Goal: Task Accomplishment & Management: Complete application form

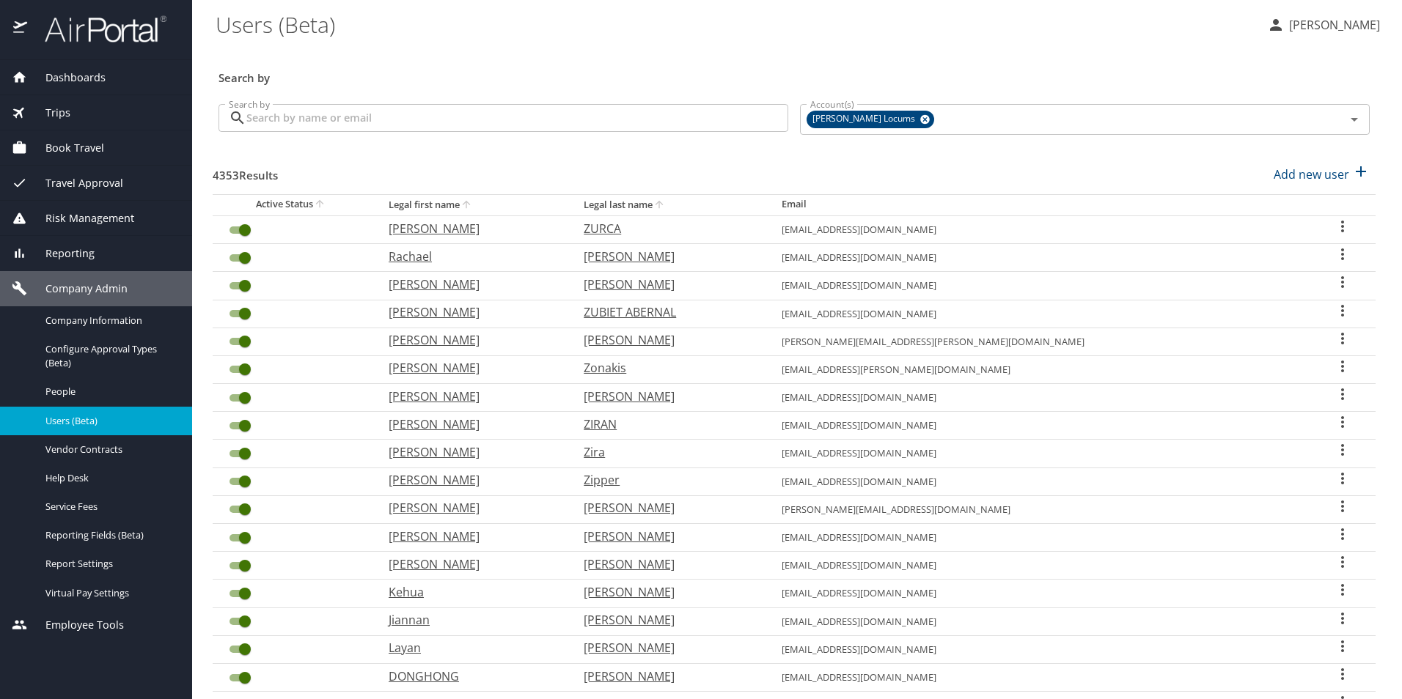
click at [356, 127] on input "Search by" at bounding box center [517, 118] width 542 height 28
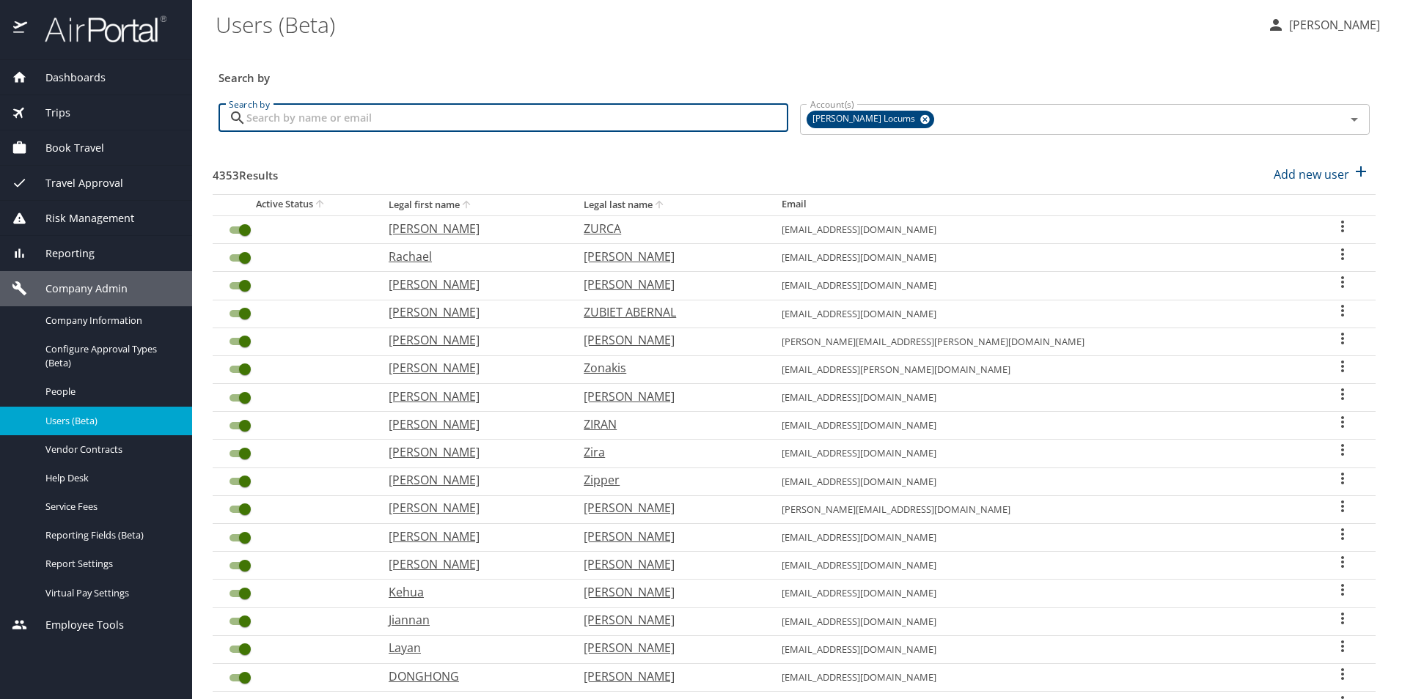
paste input "kennethsack1@gmail.com"
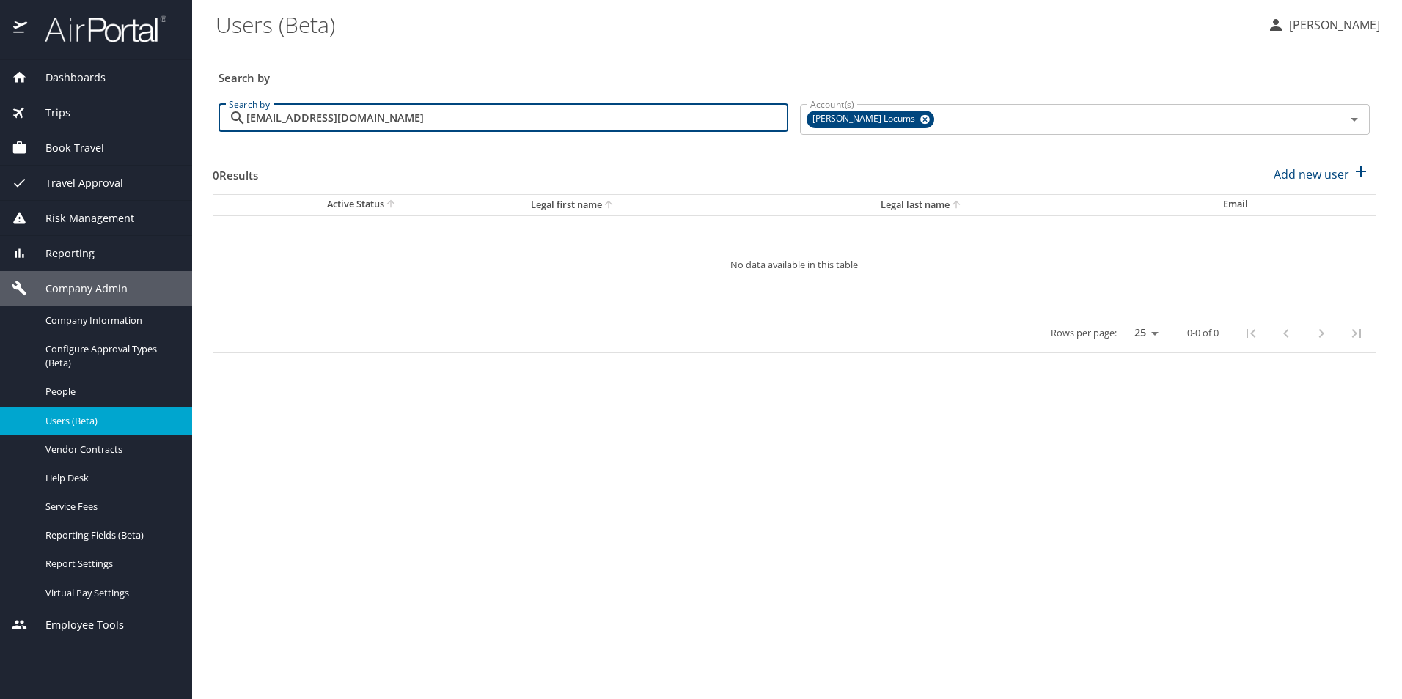
type input "kennethsack1@gmail.com"
click at [1309, 176] on p "Add new user" at bounding box center [1312, 175] width 76 height 18
select select "US"
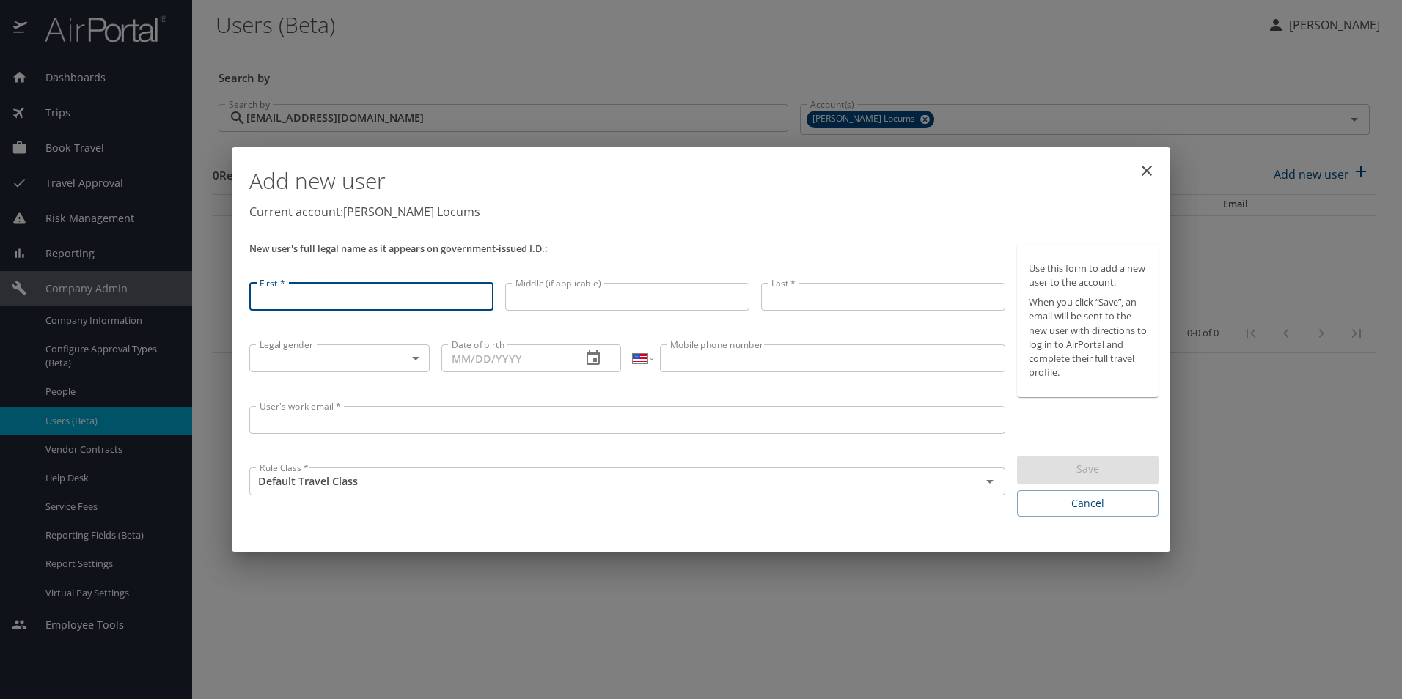
click at [304, 416] on input "User's work email *" at bounding box center [627, 420] width 756 height 28
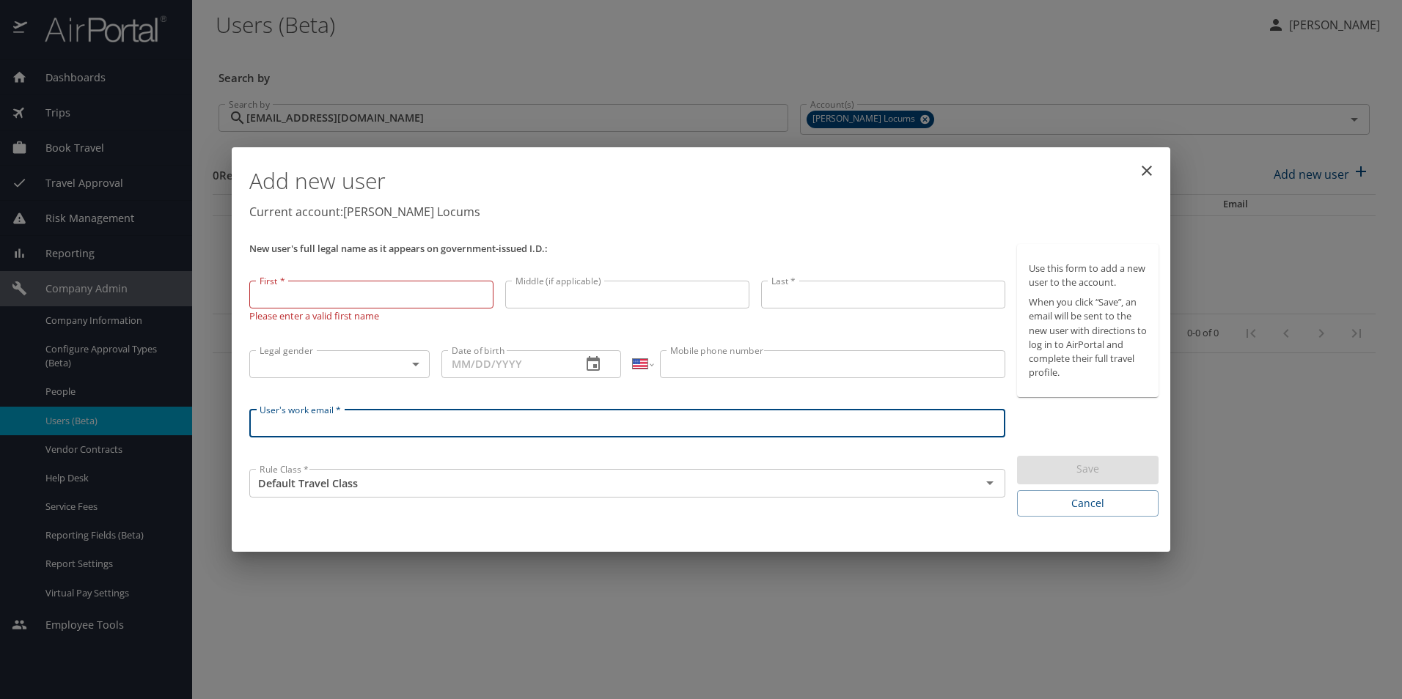
paste input "kennethsack1@gmail.com"
type input "kennethsack1@gmail.com"
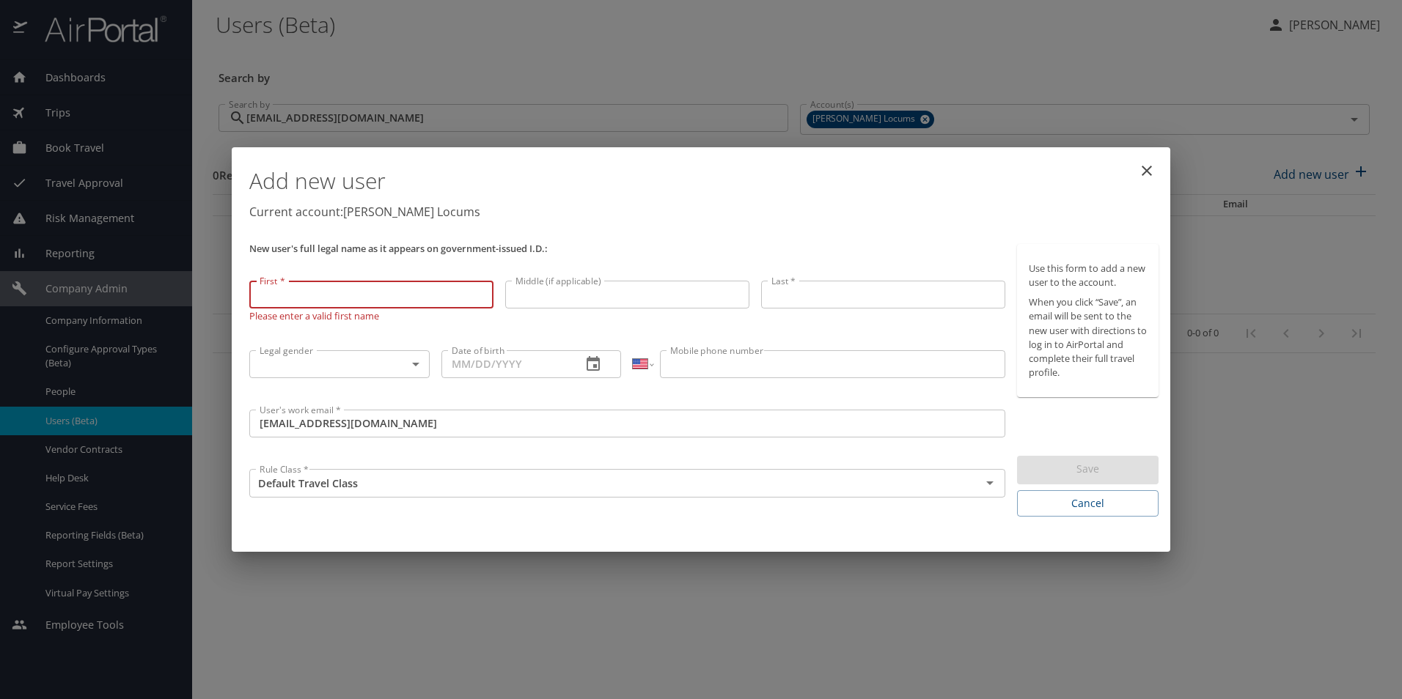
click at [371, 299] on input "First *" at bounding box center [371, 295] width 244 height 28
paste input "Kenneth"
type input "Kenneth"
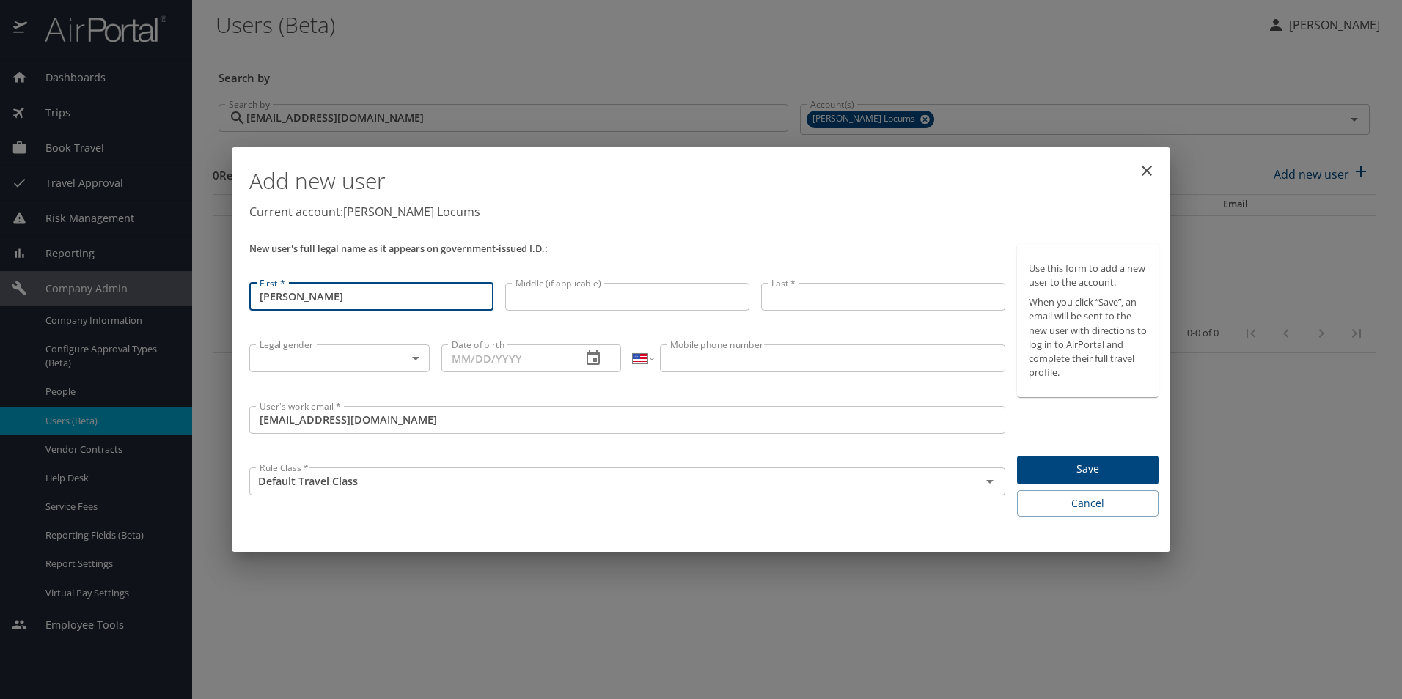
click at [574, 301] on input "Middle (if applicable)" at bounding box center [627, 297] width 244 height 28
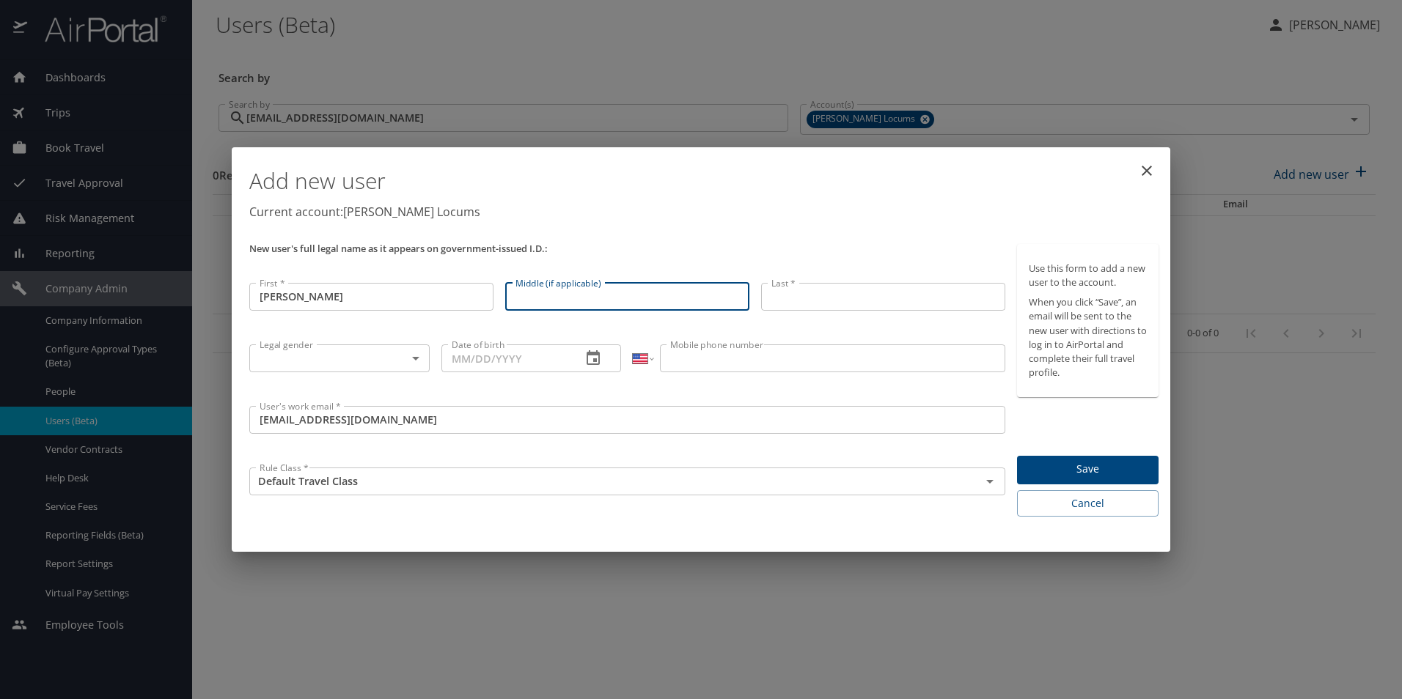
paste input "Daniel"
type input "Daniel"
drag, startPoint x: 793, startPoint y: 298, endPoint x: 781, endPoint y: 298, distance: 12.5
click at [793, 298] on input "Last *" at bounding box center [883, 297] width 244 height 28
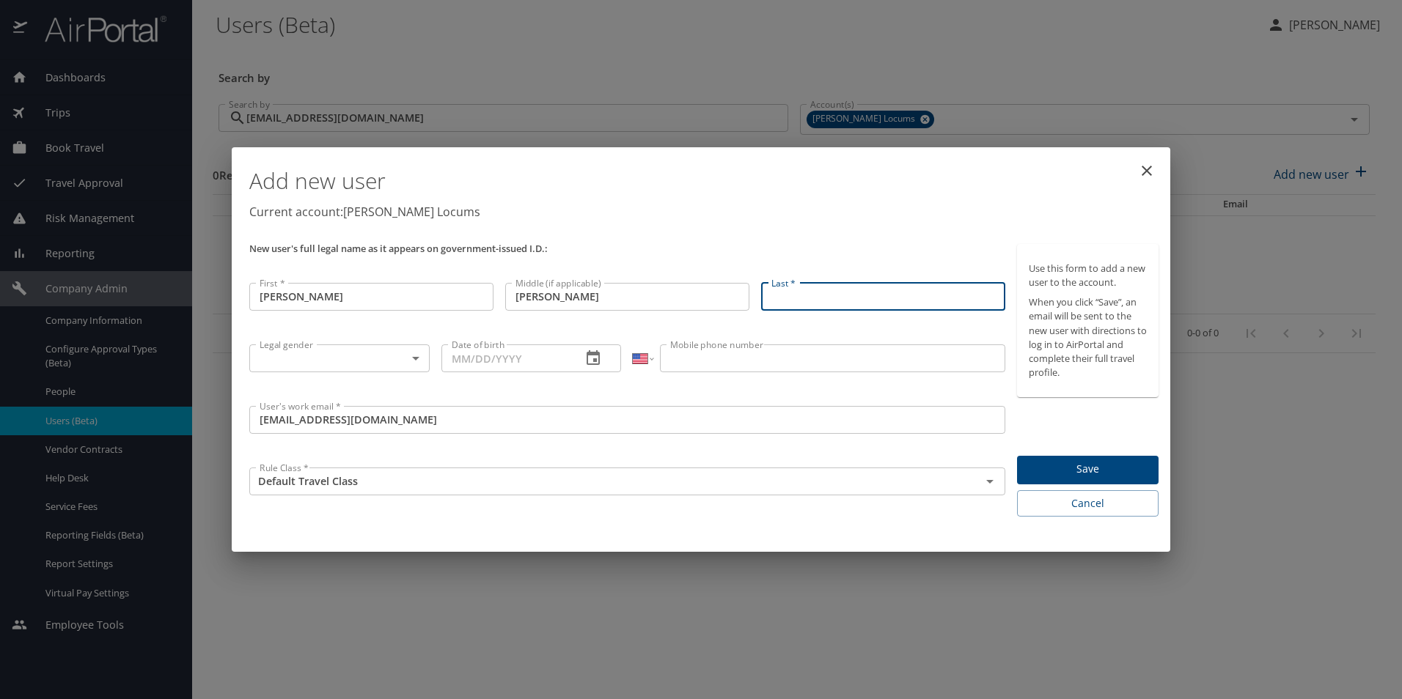
paste input "Sack"
type input "Sack"
click at [314, 365] on body "Dashboards AirPortal 360™ Manager My Travel Dashboard Trips Airtinerary® Lookup…" at bounding box center [701, 349] width 1402 height 699
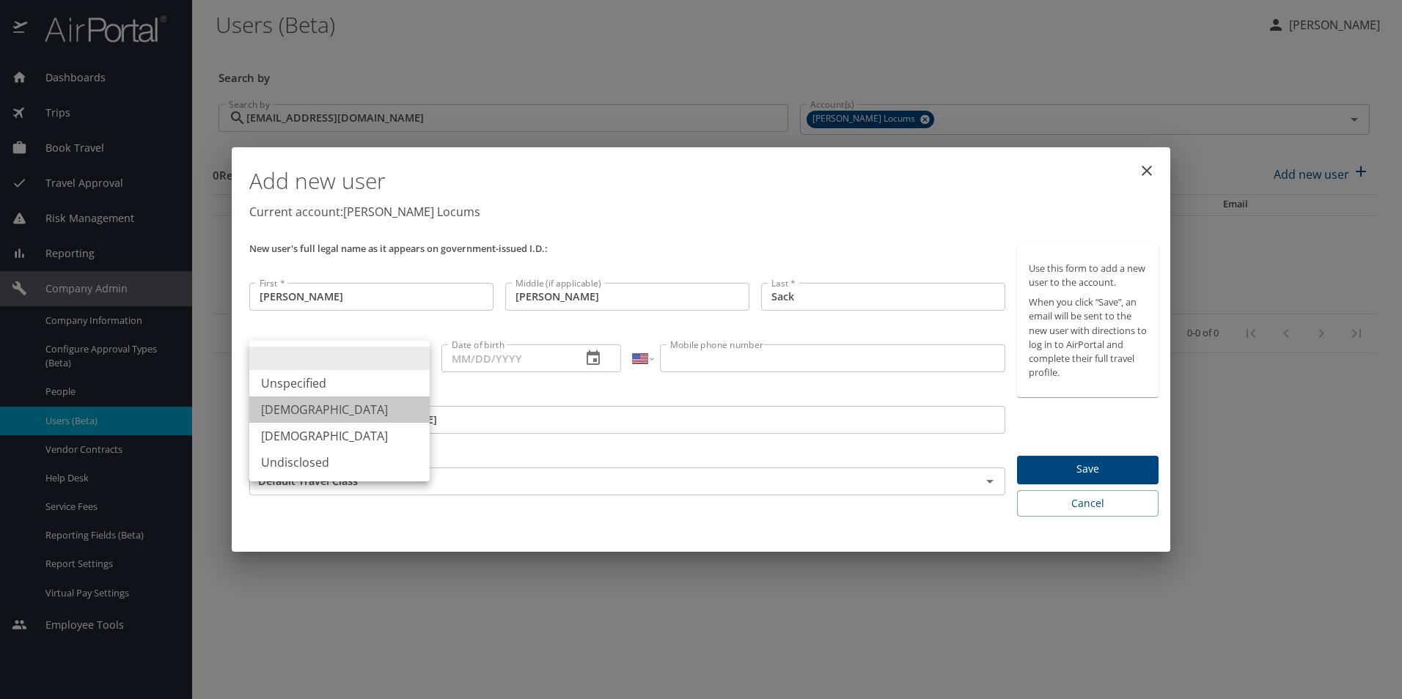
click at [315, 414] on li "Male" at bounding box center [339, 410] width 180 height 26
type input "Male"
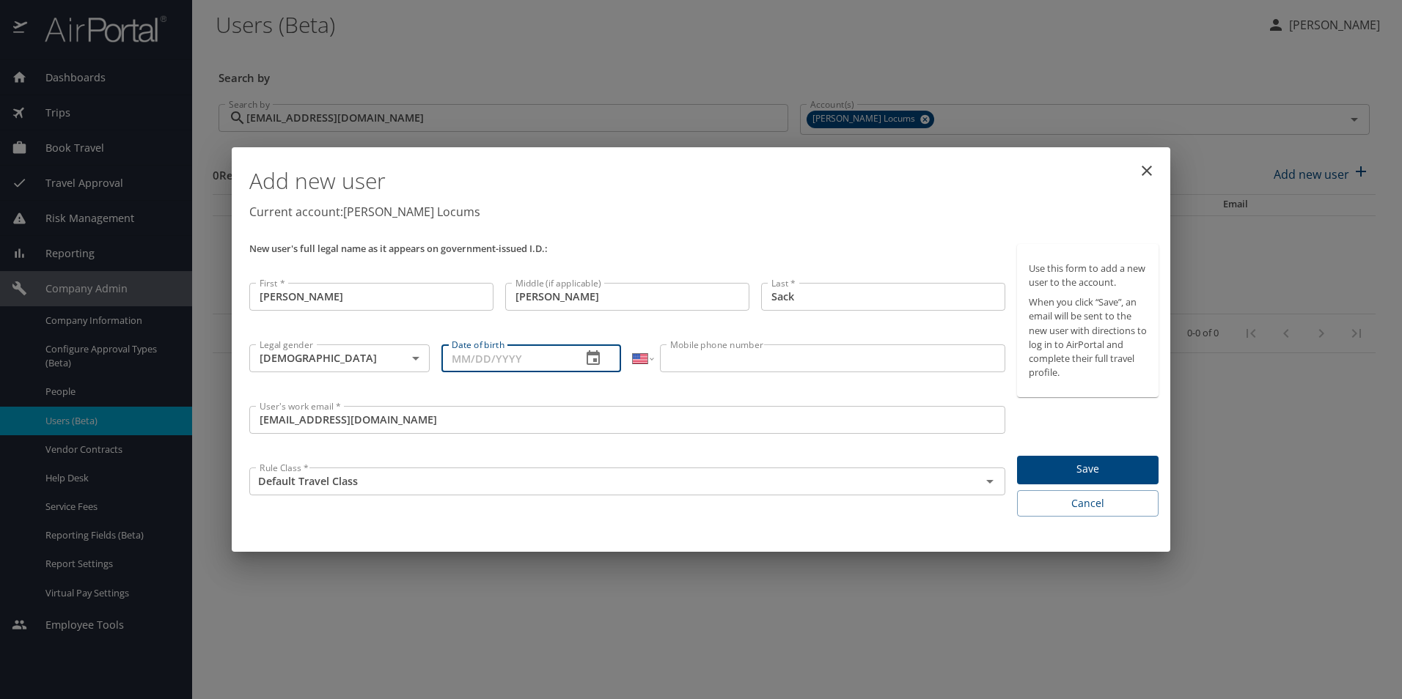
click at [503, 356] on input "Date of birth" at bounding box center [505, 359] width 129 height 28
click at [479, 341] on div "Date of birth Date of birth Please enter your date of birth" at bounding box center [532, 369] width 192 height 67
click at [475, 360] on input "Date of birth" at bounding box center [505, 356] width 129 height 28
paste input "06/08/1990"
type input "06/08/1990"
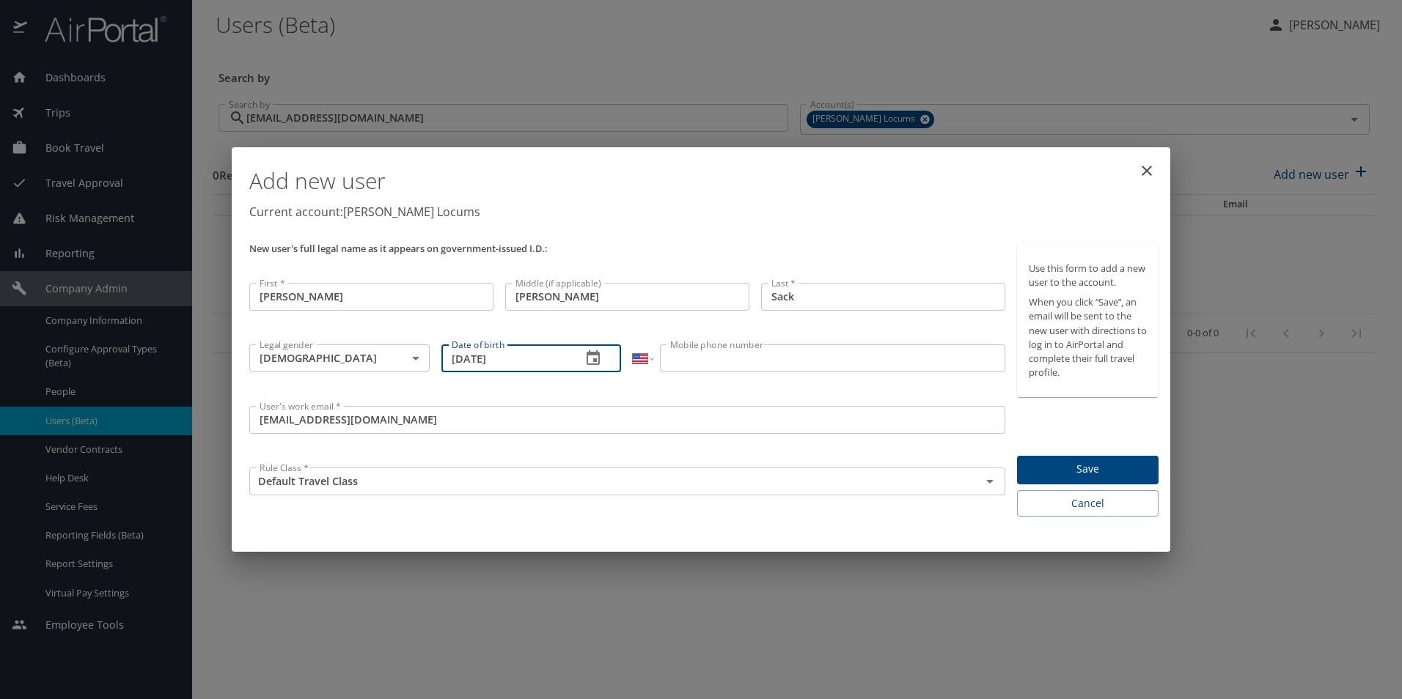
click at [671, 363] on input "Mobile phone number" at bounding box center [832, 359] width 345 height 28
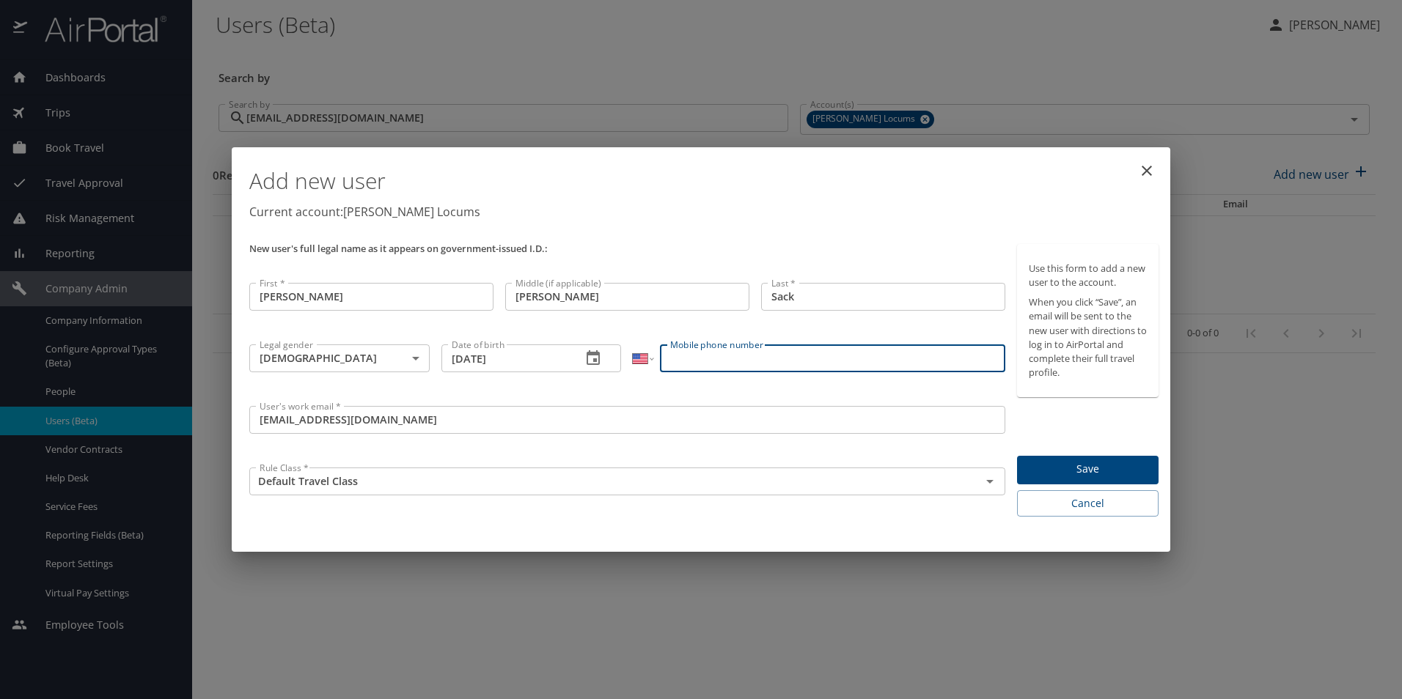
paste input "(202) 718-9808"
type input "(202) 718-9808"
click at [1086, 452] on div "Use this form to add a new user to the account. When you click “Save”, an email…" at bounding box center [1088, 380] width 142 height 273
click at [1081, 464] on span "Save" at bounding box center [1088, 469] width 118 height 18
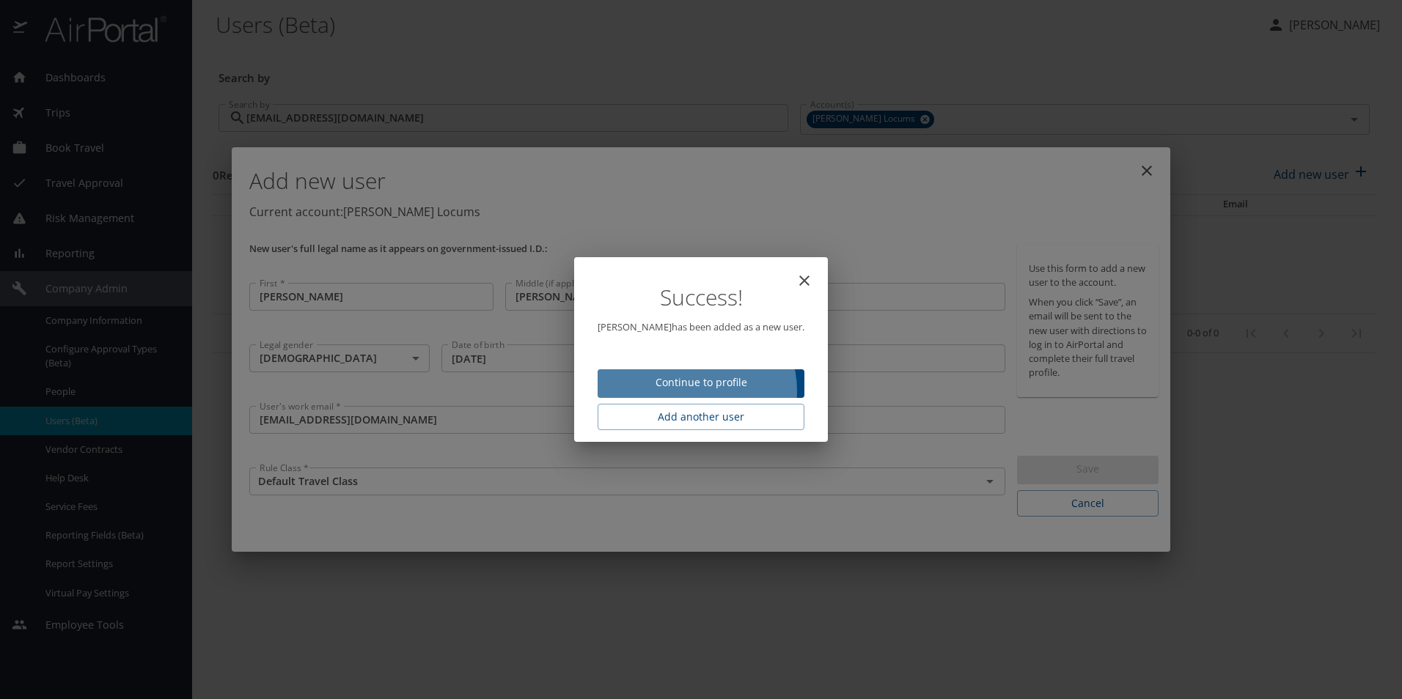
click at [698, 391] on span "Continue to profile" at bounding box center [700, 383] width 183 height 18
select select "US"
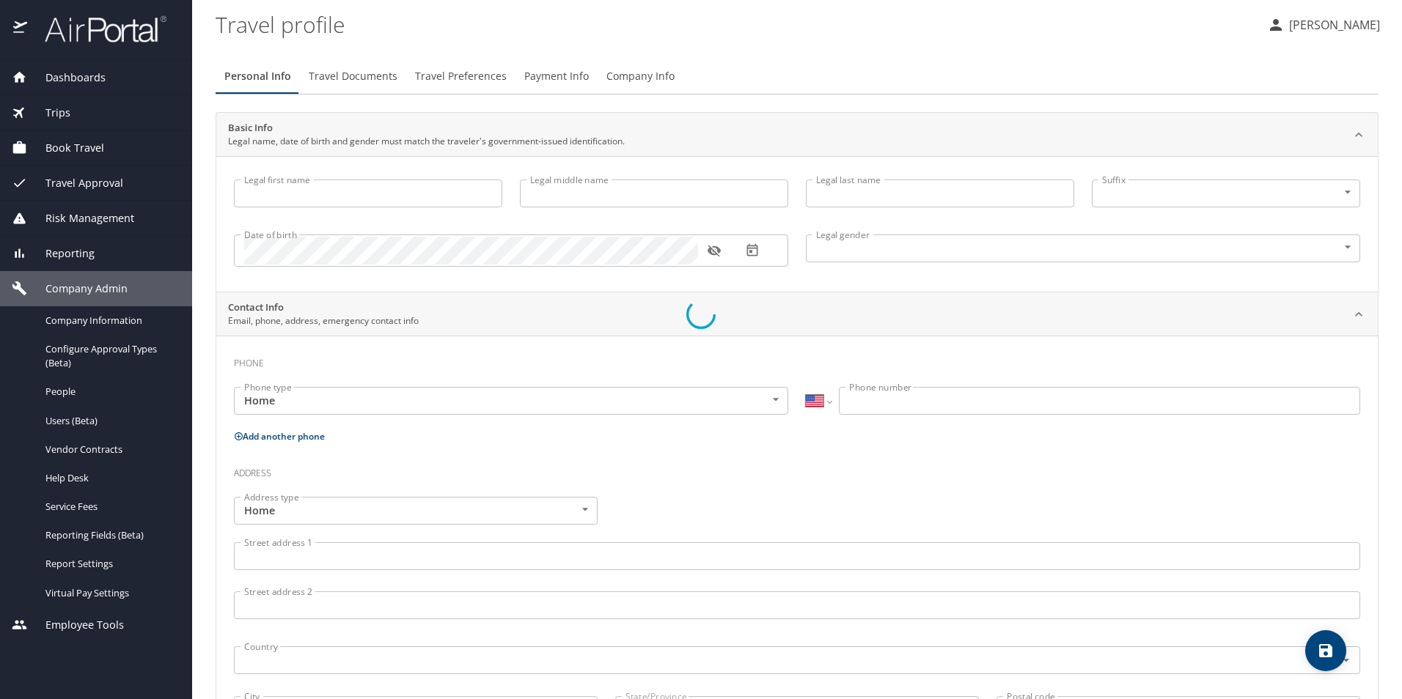
type input "Kenneth"
type input "Daniel"
type input "Sack"
type input "Male"
select select "US"
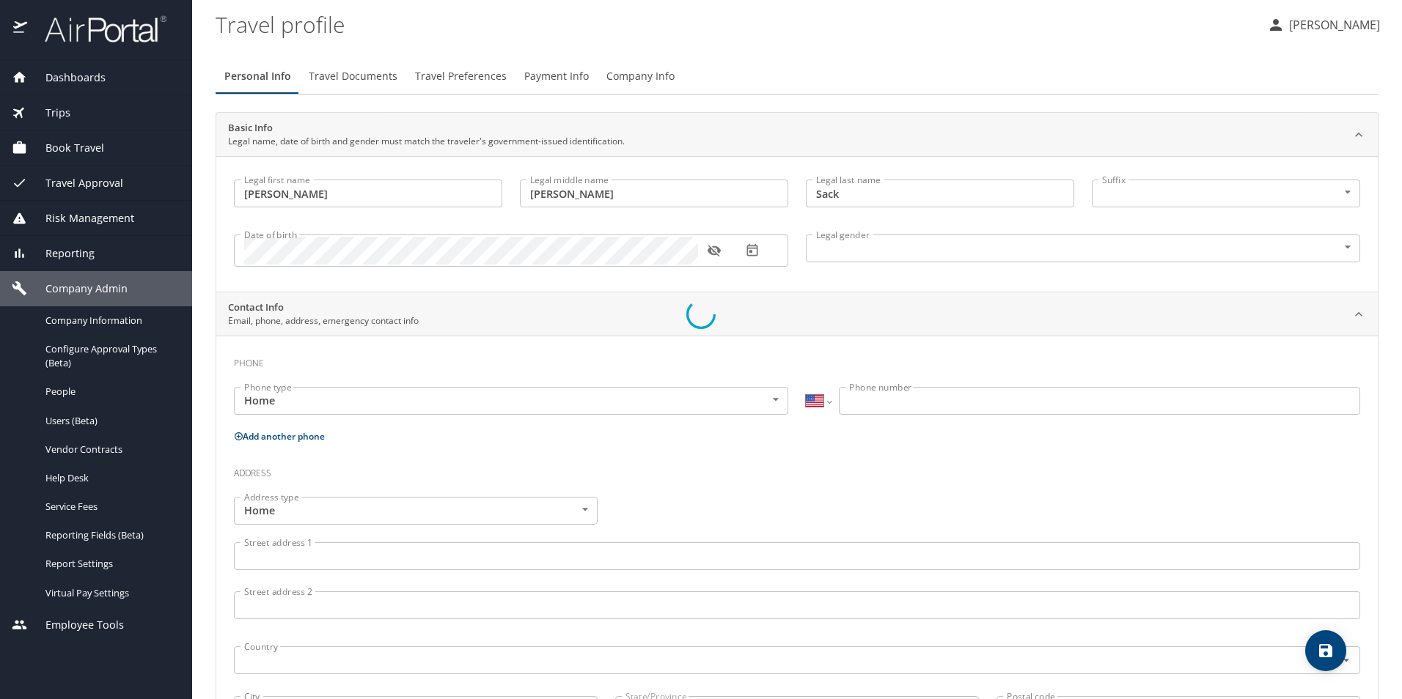
select select "US"
